Goal: Task Accomplishment & Management: Use online tool/utility

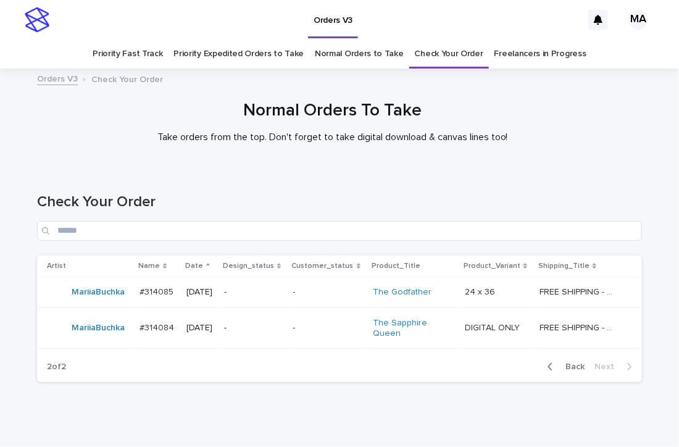
click at [566, 119] on h1 "Normal Orders To Take" at bounding box center [332, 111] width 605 height 21
click at [540, 107] on h1 "Normal Orders To Take" at bounding box center [332, 111] width 605 height 21
click at [584, 132] on div "Normal Orders To Take Take orders from the top. Don't forget to take digital do…" at bounding box center [333, 122] width 618 height 43
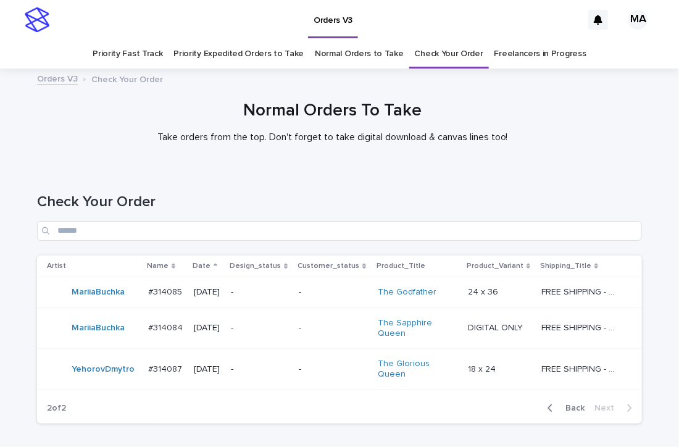
click at [59, 149] on div "Normal Orders To Take Take orders from the top. Don't forget to take digital do…" at bounding box center [333, 127] width 666 height 53
click at [219, 167] on div at bounding box center [333, 121] width 666 height 93
click at [266, 374] on div "-" at bounding box center [260, 369] width 58 height 20
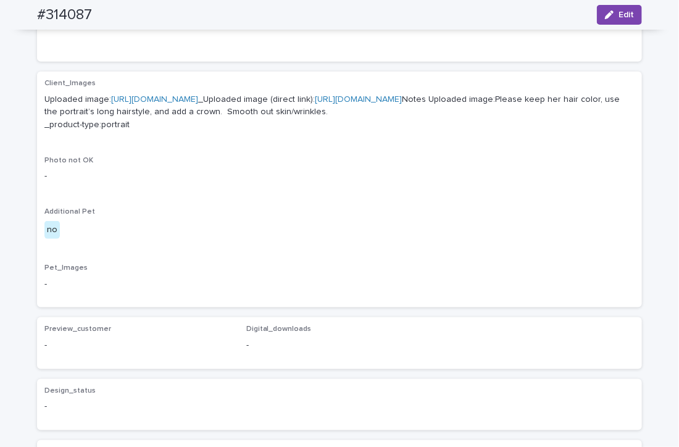
scroll to position [216, 0]
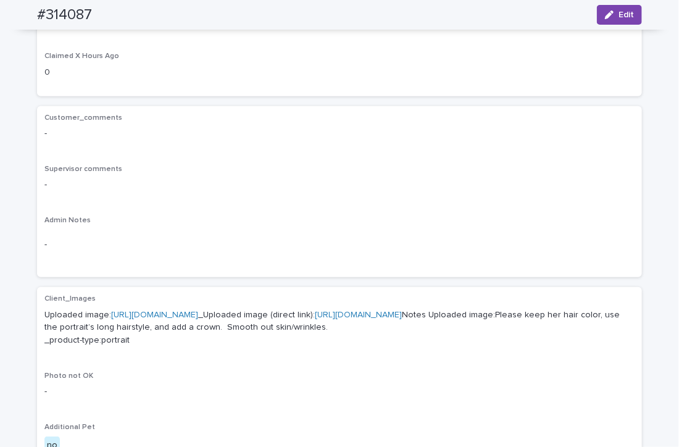
click at [198, 313] on link "https://cdn.shopify.com-uploadkit.app/s/files/1/0033/4807/0511/files/download.h…" at bounding box center [154, 315] width 87 height 9
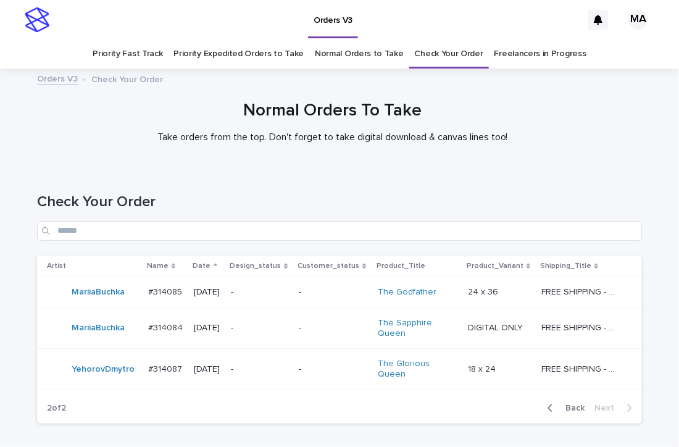
scroll to position [40, 0]
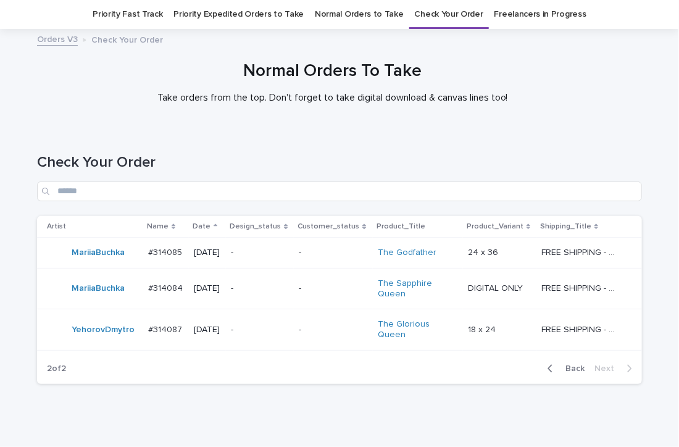
click at [327, 140] on div "Check Your Order" at bounding box center [339, 172] width 605 height 87
click at [238, 135] on div "Check Your Order" at bounding box center [339, 172] width 605 height 87
click at [103, 57] on div at bounding box center [333, 82] width 666 height 93
click at [571, 364] on div "Back Next" at bounding box center [590, 368] width 104 height 31
click at [568, 364] on span "Back" at bounding box center [571, 368] width 27 height 9
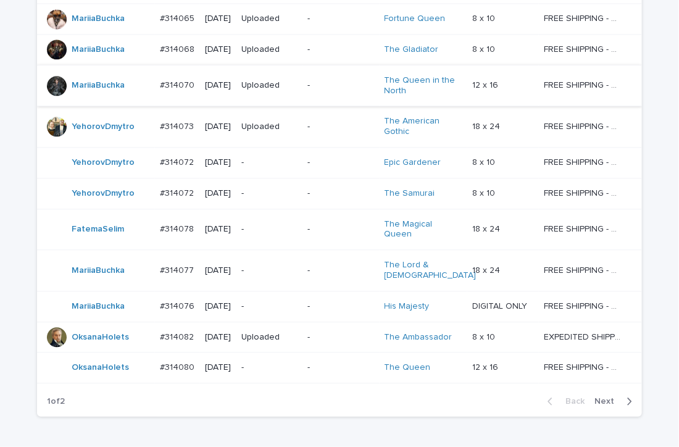
scroll to position [1009, 0]
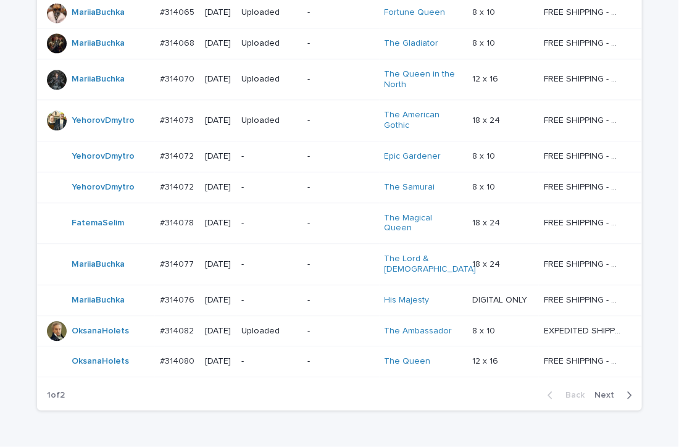
click at [599, 380] on div "Back Next" at bounding box center [590, 395] width 104 height 31
click at [599, 391] on span "Next" at bounding box center [608, 395] width 27 height 9
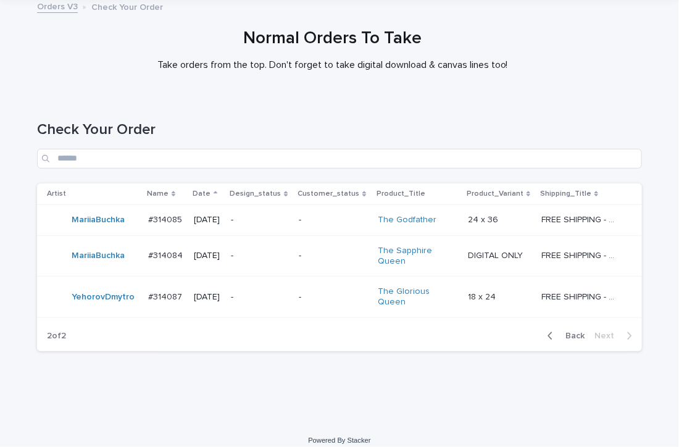
click at [190, 393] on div "Loading... Saving… Loading... Saving… Check Your Order Artist Name Date Design_…" at bounding box center [339, 259] width 679 height 327
click at [262, 298] on div "-" at bounding box center [260, 297] width 58 height 20
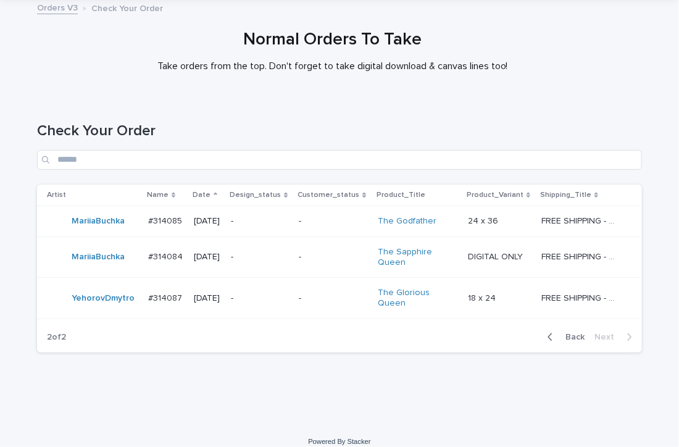
scroll to position [72, 0]
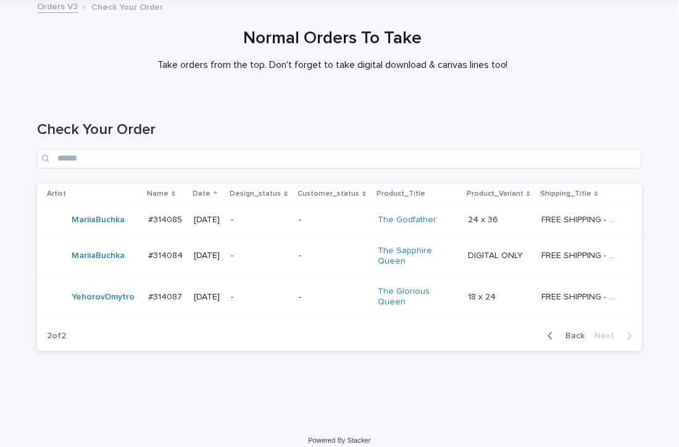
drag, startPoint x: 251, startPoint y: 389, endPoint x: 265, endPoint y: 389, distance: 13.6
click at [253, 389] on div "Loading... Saving… Loading... Saving… Check Your Order Artist Name Date Design_…" at bounding box center [339, 259] width 679 height 327
click at [407, 400] on div "Loading... Saving… Loading... Saving… Check Your Order Artist Name Date Design_…" at bounding box center [339, 259] width 679 height 327
drag, startPoint x: 542, startPoint y: 375, endPoint x: 532, endPoint y: 395, distance: 22.4
click at [532, 393] on div "Loading... Saving… Loading... Saving… Check Your Order Artist Name Date Design_…" at bounding box center [339, 259] width 679 height 327
